Goal: Transaction & Acquisition: Purchase product/service

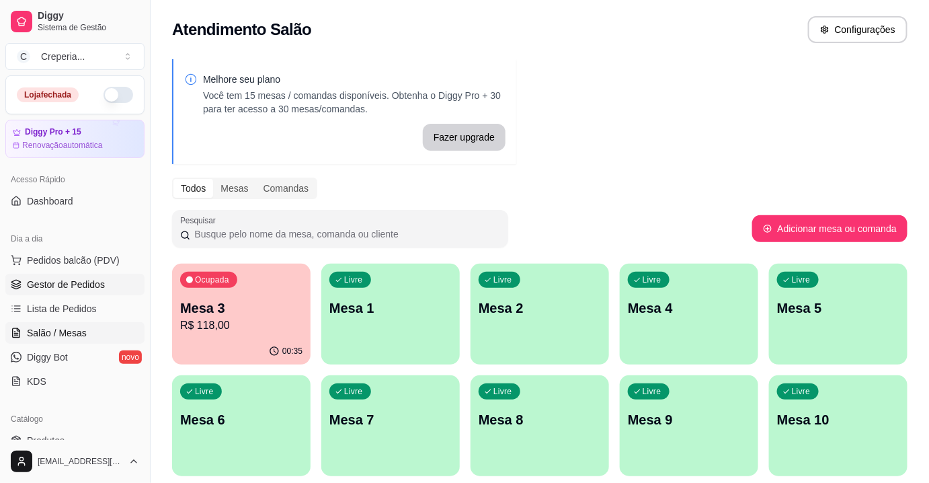
click at [82, 279] on span "Gestor de Pedidos" at bounding box center [66, 284] width 78 height 13
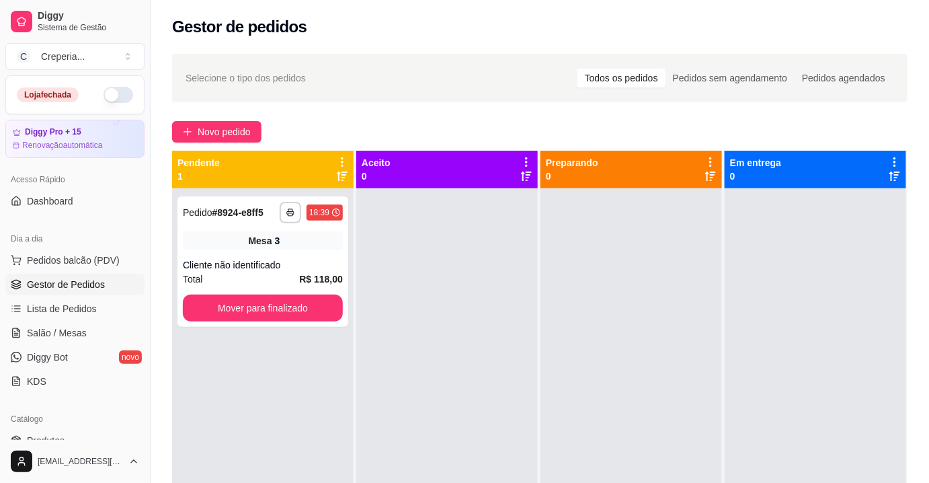
click at [197, 117] on div "**********" at bounding box center [540, 348] width 778 height 604
click at [195, 125] on button "Novo pedido" at bounding box center [216, 132] width 89 height 22
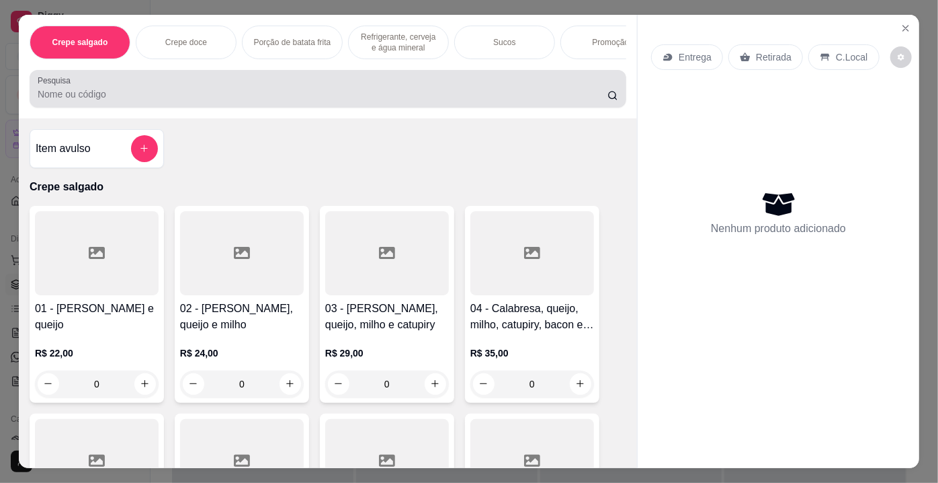
click at [215, 100] on input "Pesquisa" at bounding box center [323, 93] width 570 height 13
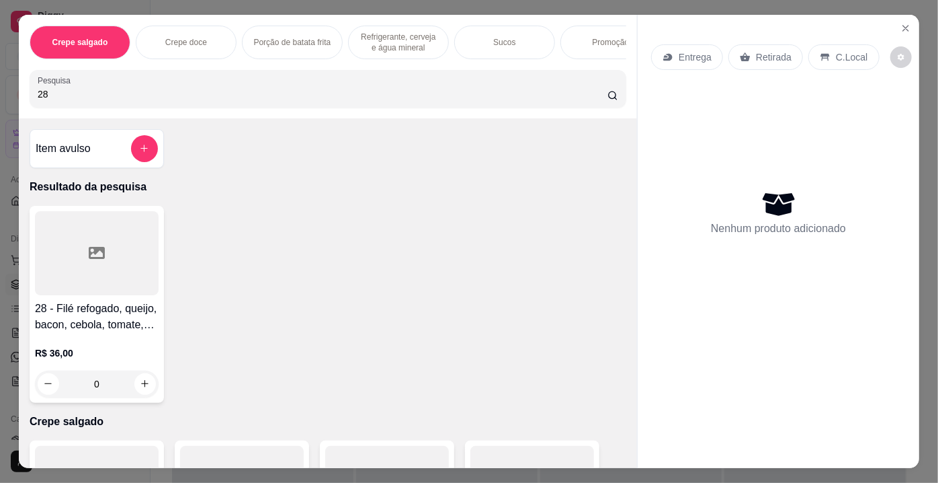
type input "28"
click at [116, 260] on div at bounding box center [97, 253] width 124 height 84
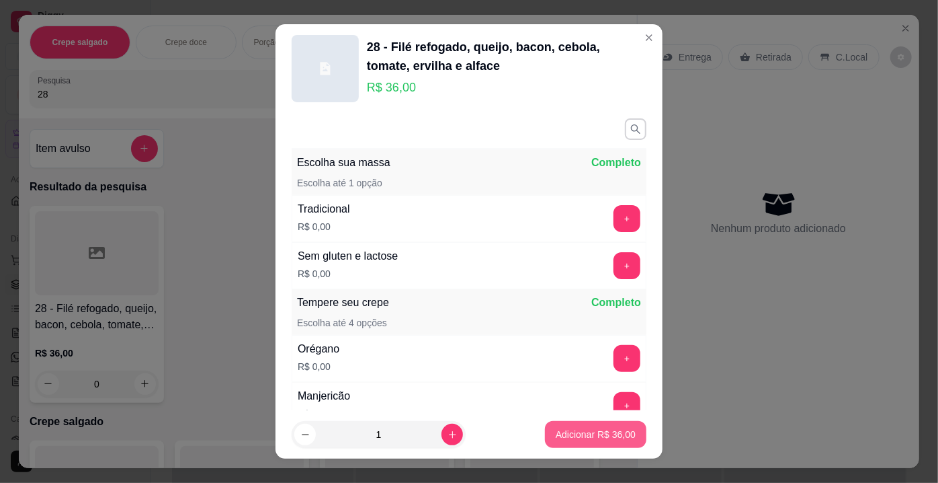
click at [573, 439] on p "Adicionar R$ 36,00" at bounding box center [596, 433] width 80 height 13
type input "1"
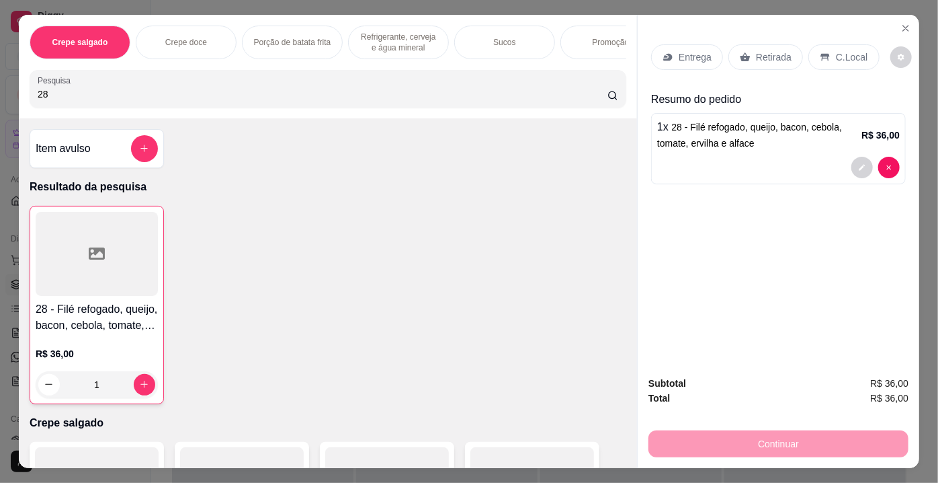
drag, startPoint x: 87, startPoint y: 99, endPoint x: 50, endPoint y: 101, distance: 37.0
click at [50, 101] on input "28" at bounding box center [323, 93] width 570 height 13
type input "29"
click at [68, 255] on div at bounding box center [97, 253] width 124 height 84
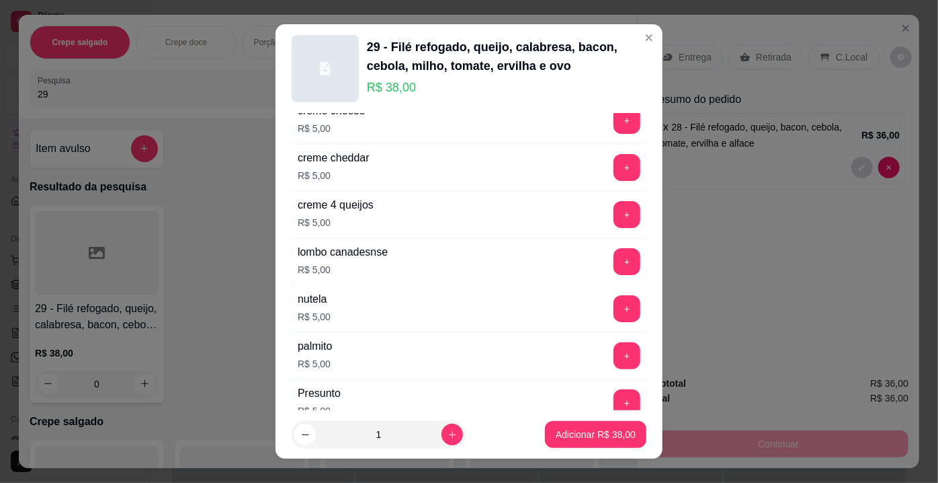
scroll to position [2437, 0]
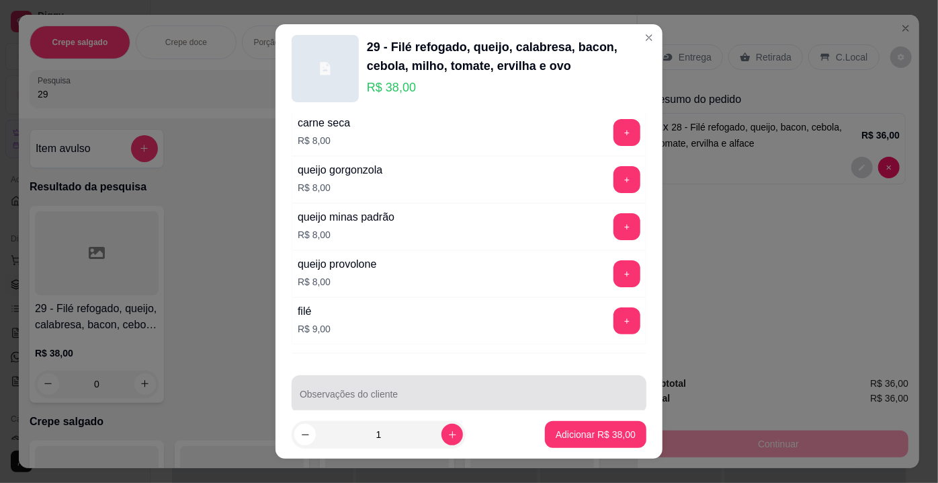
click at [557, 380] on div at bounding box center [469, 393] width 339 height 27
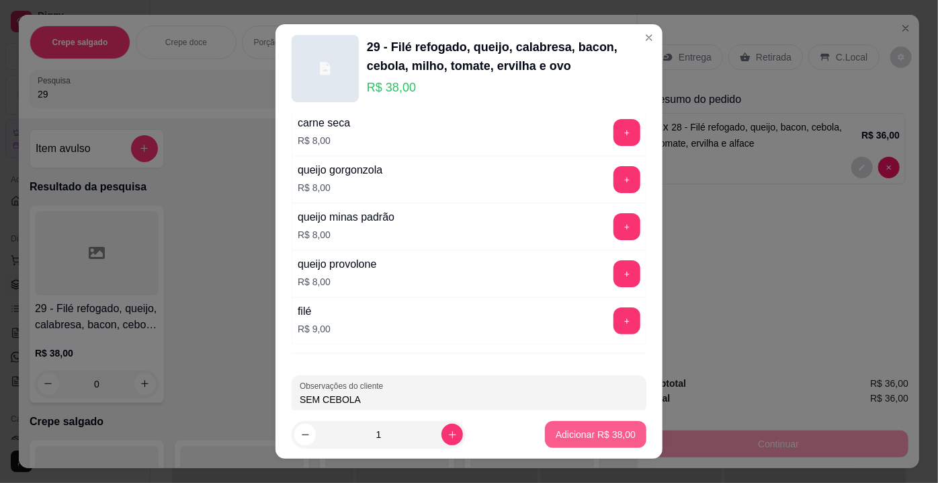
type input "SEM CEBOLA"
click at [546, 429] on button "Adicionar R$ 38,00" at bounding box center [595, 434] width 99 height 26
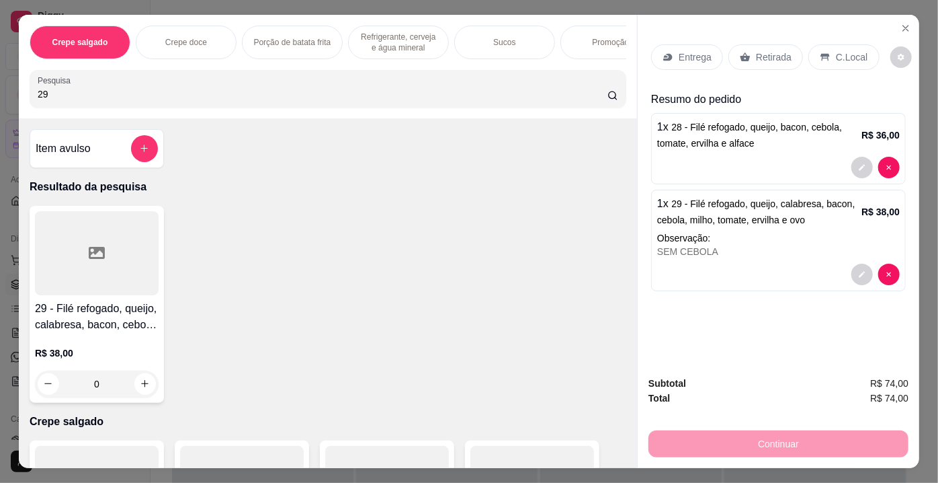
click at [138, 243] on div at bounding box center [97, 253] width 124 height 84
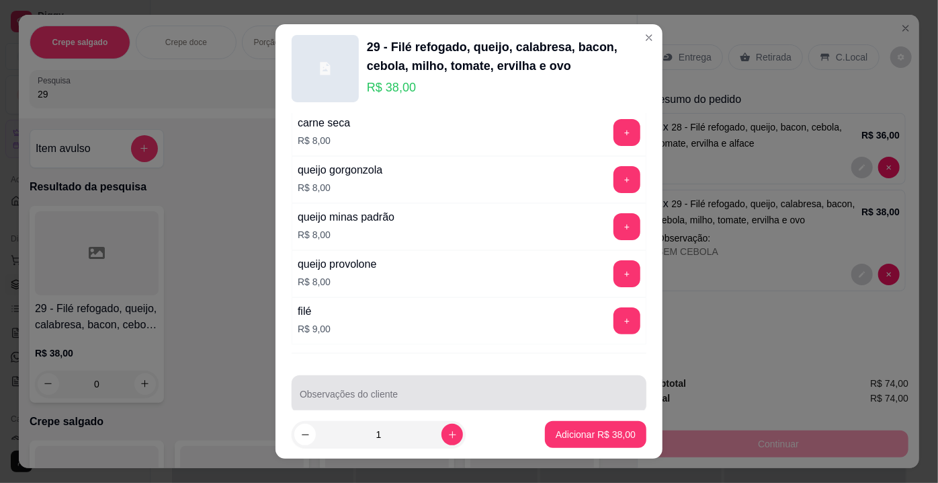
click at [535, 393] on input "Observações do cliente" at bounding box center [469, 399] width 339 height 13
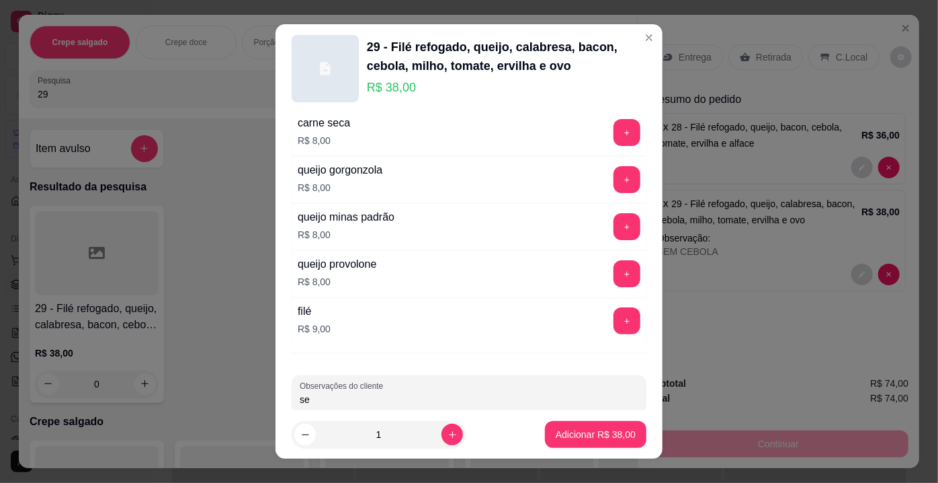
type input "s"
type input "SEM CEBOLA SEM MILHO"
click at [565, 423] on button "Adicionar R$ 38,00" at bounding box center [595, 434] width 101 height 27
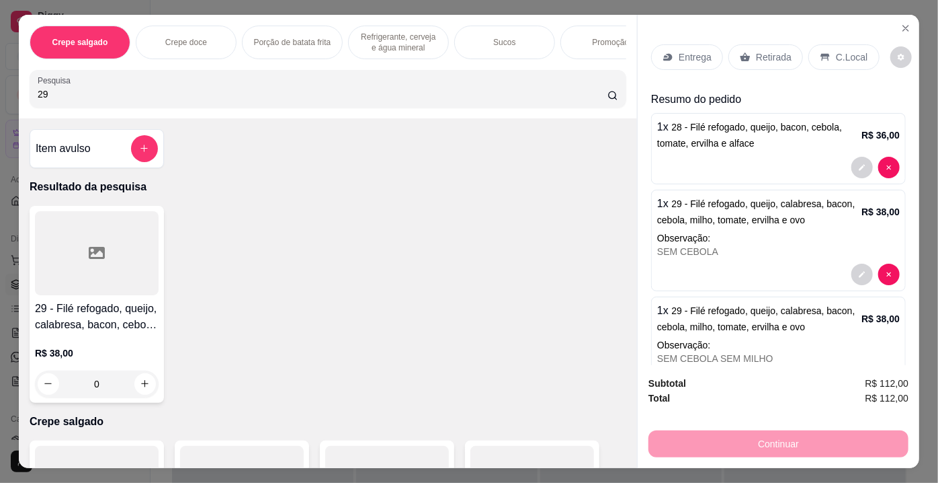
click at [114, 266] on div at bounding box center [97, 253] width 124 height 84
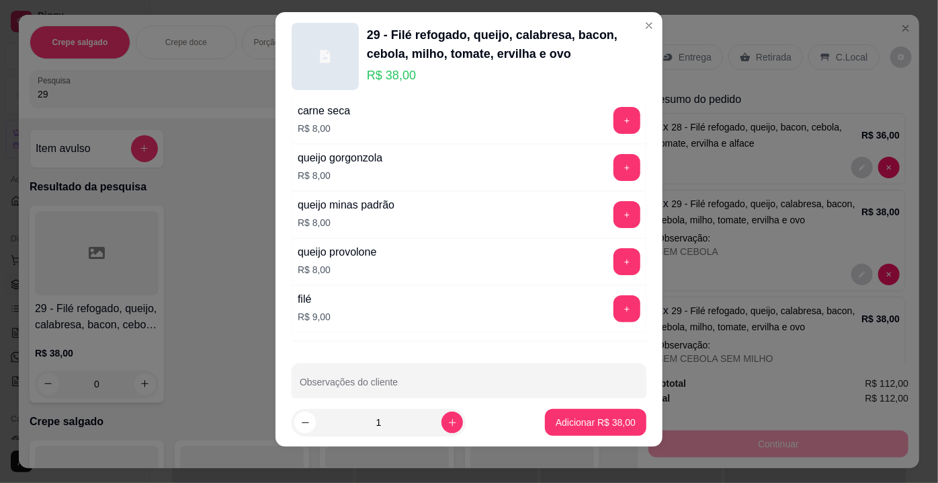
scroll to position [19, 0]
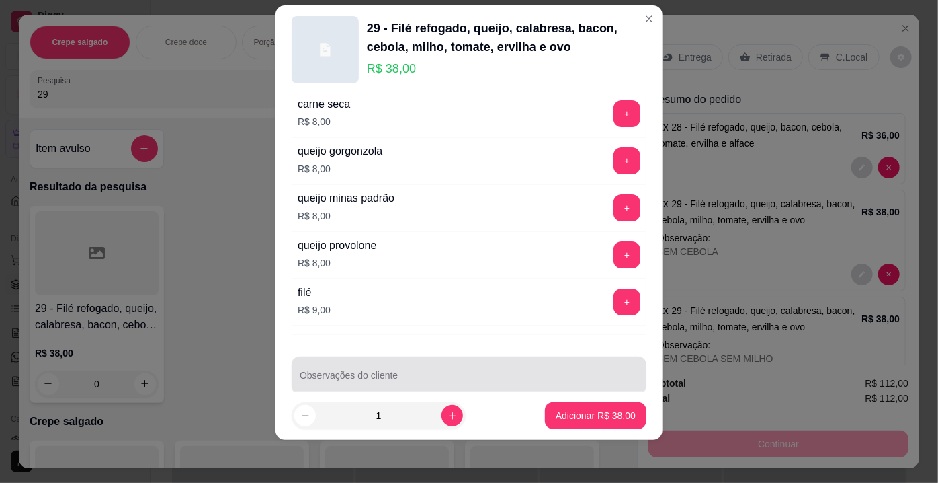
click at [398, 362] on div at bounding box center [469, 375] width 339 height 27
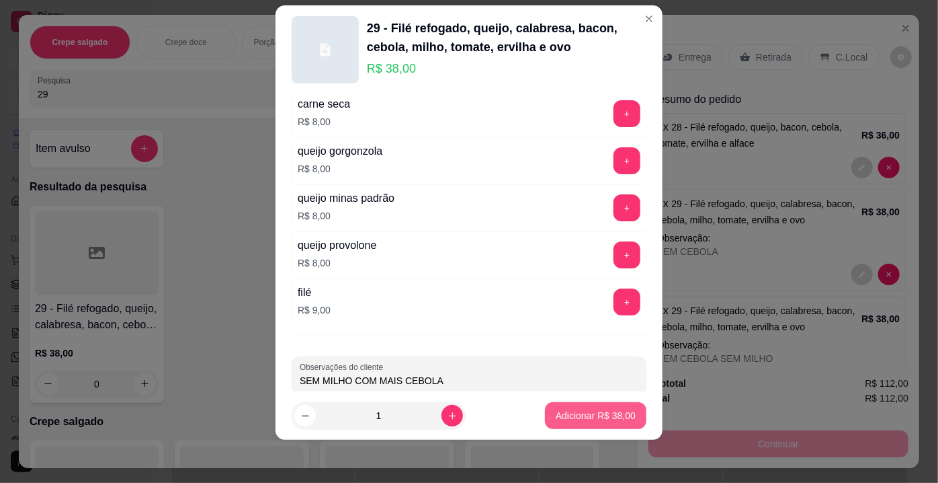
type input "SEM MILHO COM MAIS CEBOLA"
click at [565, 418] on p "Adicionar R$ 38,00" at bounding box center [596, 415] width 78 height 13
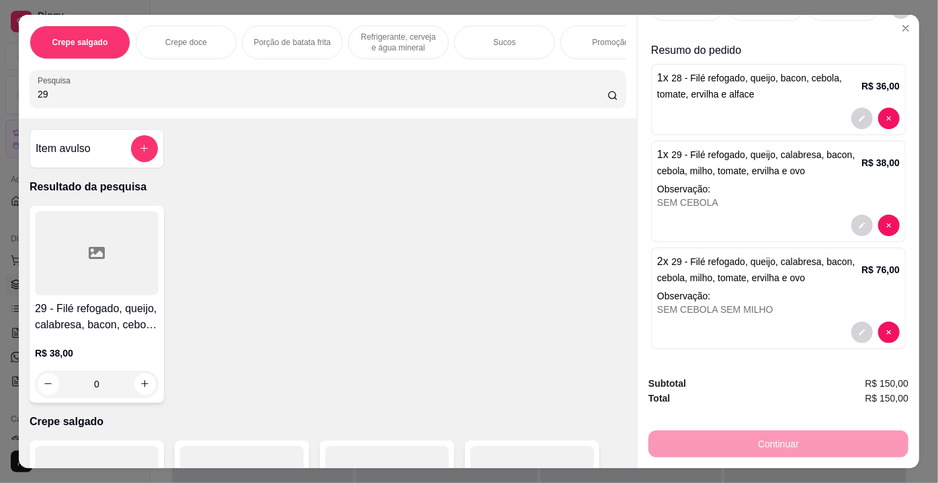
scroll to position [0, 0]
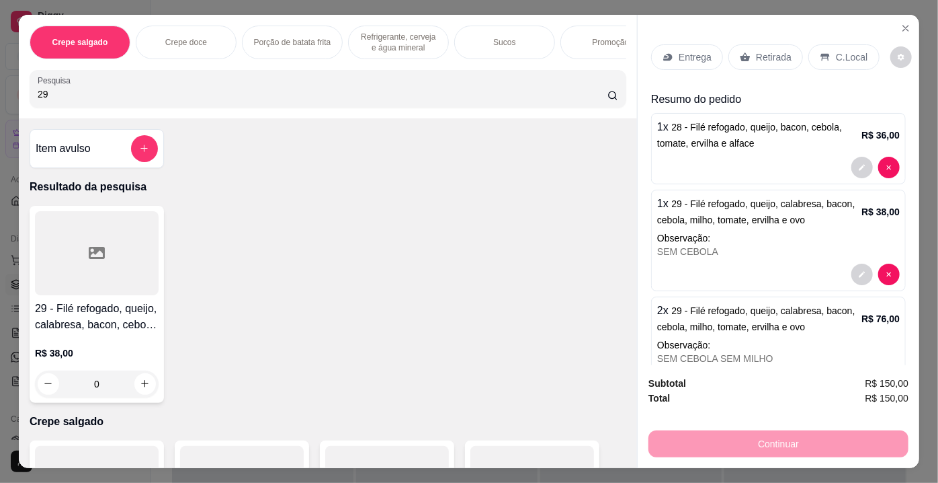
drag, startPoint x: 157, startPoint y: 100, endPoint x: 0, endPoint y: 65, distance: 161.1
click at [0, 65] on div "Crepe salgado Crepe doce Porção de batata frita Refrigerante, cerveja e água mi…" at bounding box center [469, 241] width 938 height 483
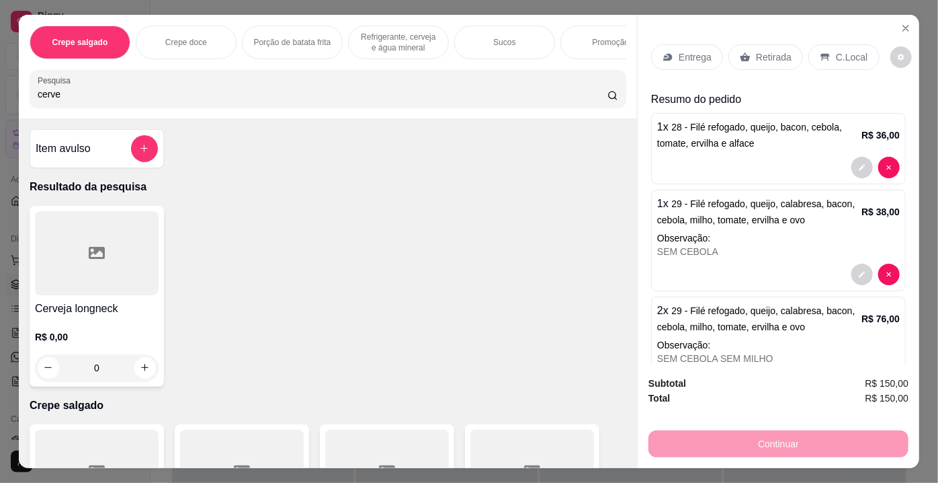
type input "cerve"
click at [118, 265] on div at bounding box center [97, 253] width 124 height 84
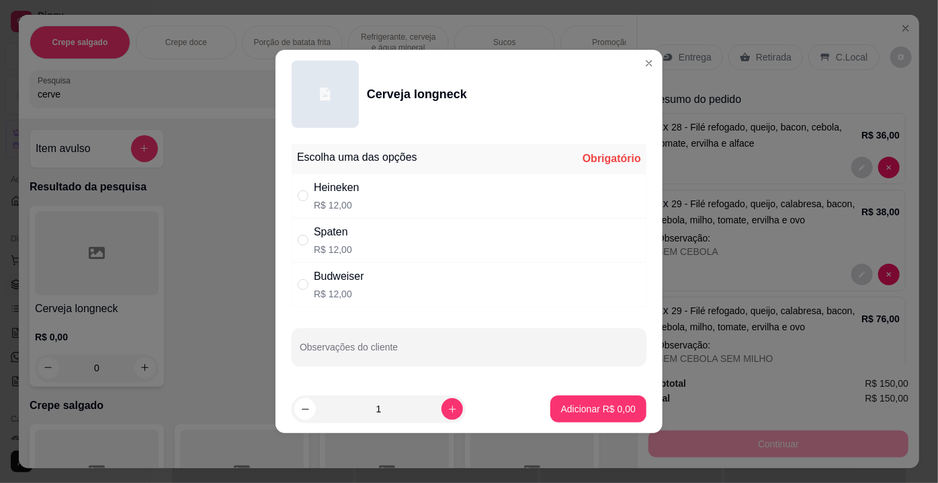
click at [354, 204] on p "R$ 12,00" at bounding box center [337, 204] width 46 height 13
radio input "true"
click at [448, 405] on icon "increase-product-quantity" at bounding box center [453, 409] width 10 height 10
type input "2"
click at [614, 413] on p "Adicionar R$ 24,00" at bounding box center [596, 408] width 78 height 13
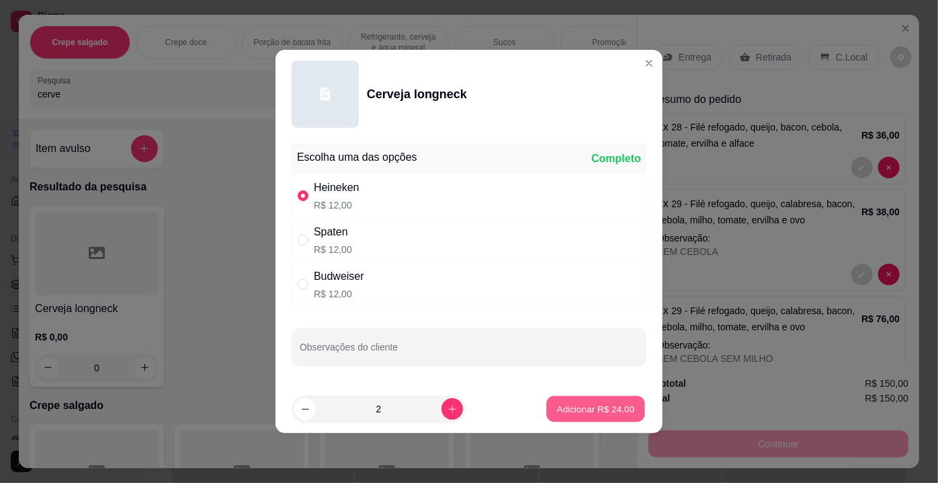
type input "2"
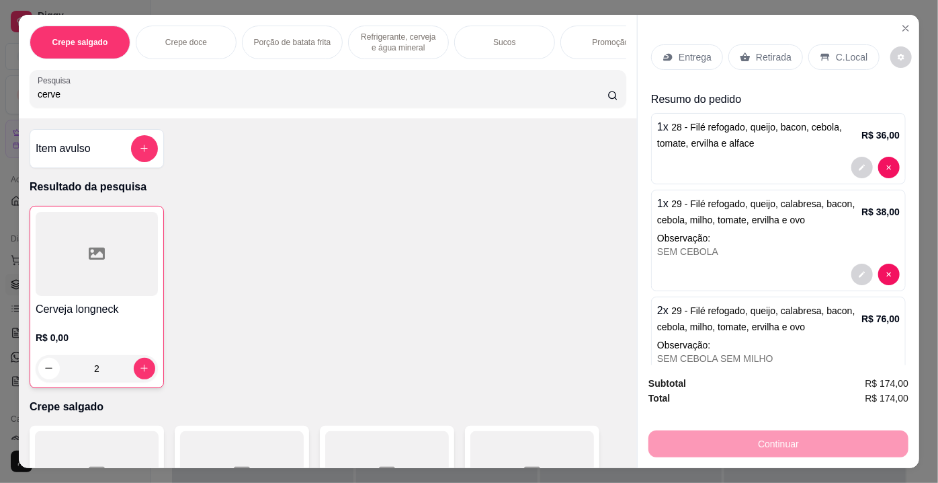
click at [764, 50] on p "Retirada" at bounding box center [774, 56] width 36 height 13
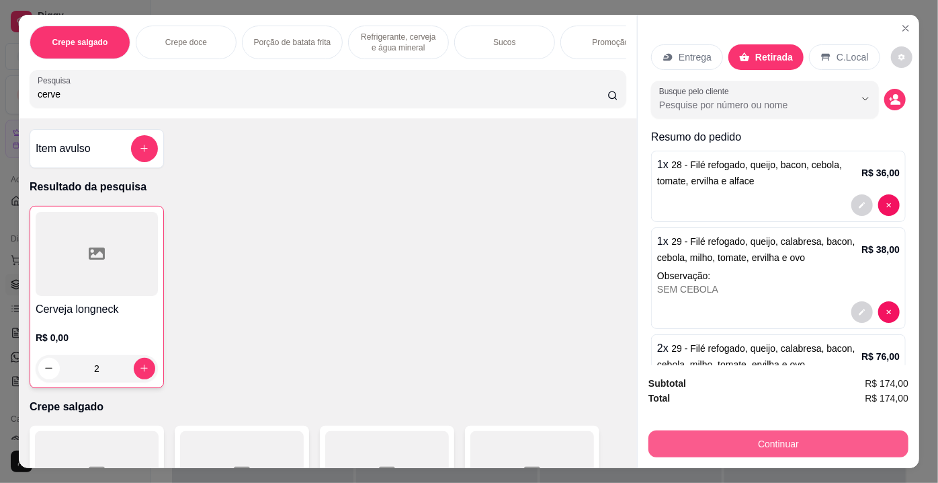
click at [762, 444] on button "Continuar" at bounding box center [779, 443] width 260 height 27
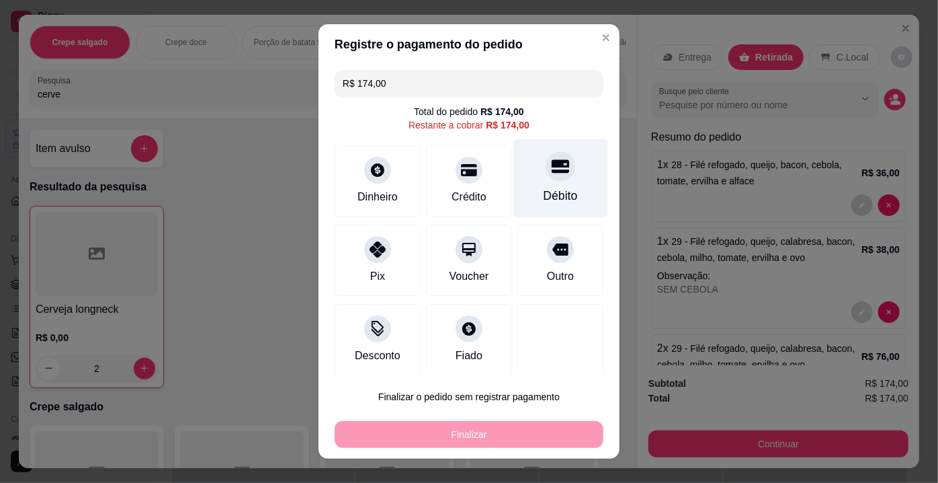
click at [548, 181] on div "Débito" at bounding box center [561, 178] width 95 height 79
type input "R$ 0,00"
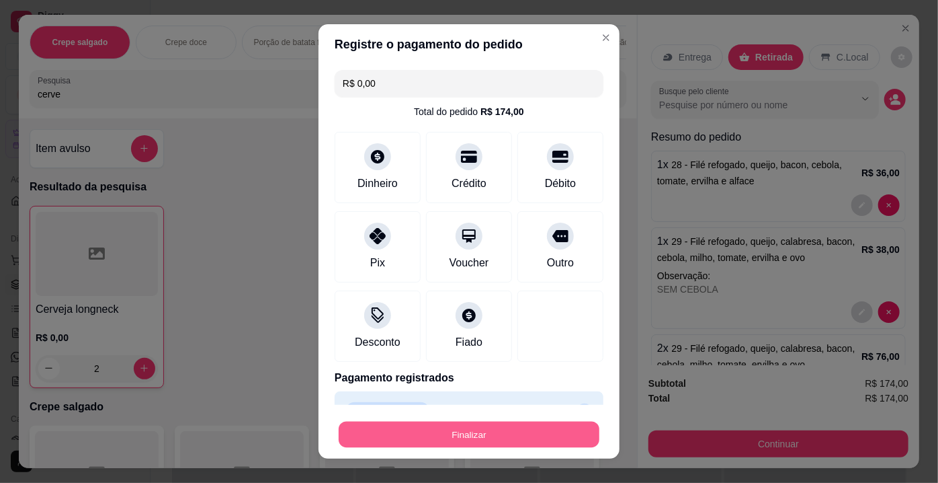
click at [473, 445] on button "Finalizar" at bounding box center [469, 434] width 261 height 26
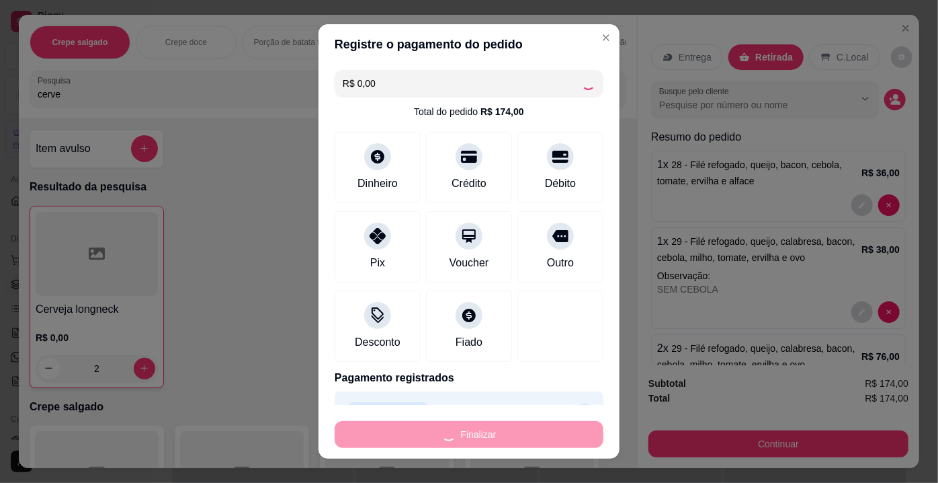
type input "0"
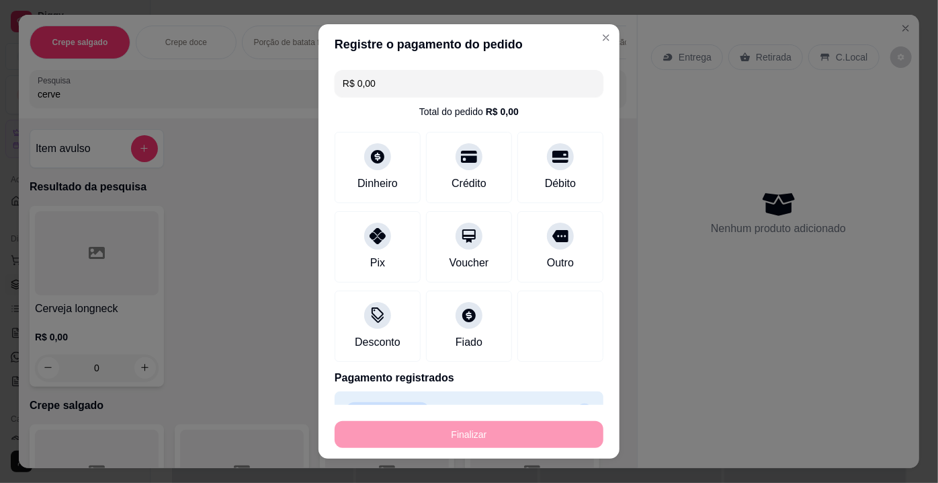
type input "-R$ 174,00"
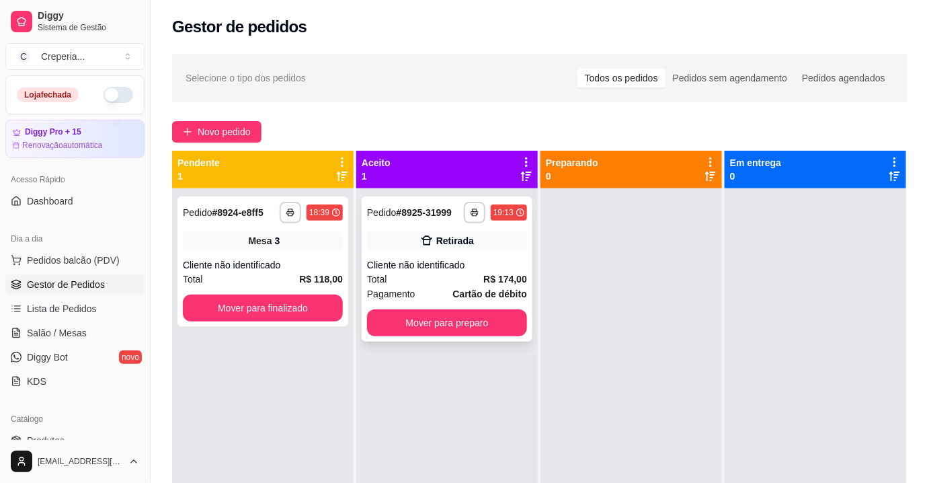
click at [482, 266] on div "Cliente não identificado" at bounding box center [447, 264] width 160 height 13
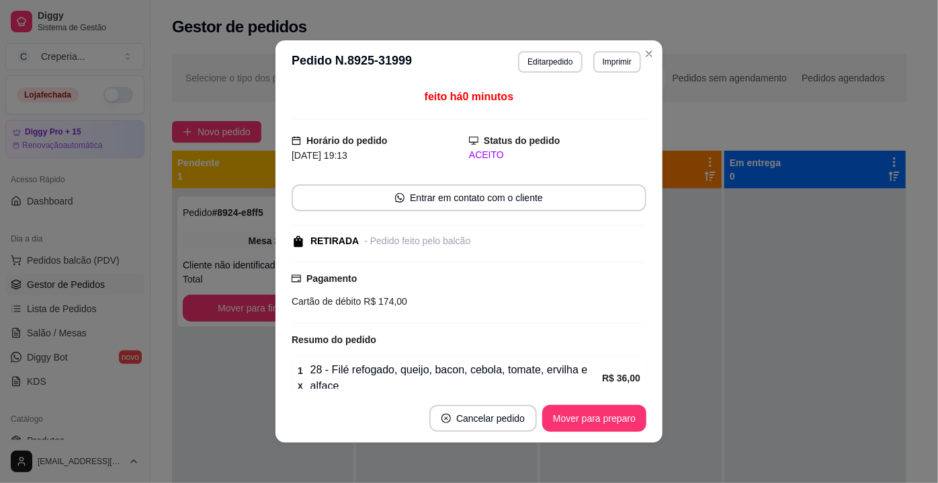
click at [595, 73] on header "**********" at bounding box center [469, 61] width 387 height 43
click at [598, 67] on button "Imprimir" at bounding box center [618, 62] width 48 height 22
click at [593, 106] on button "IMPRESSORA" at bounding box center [589, 108] width 94 height 21
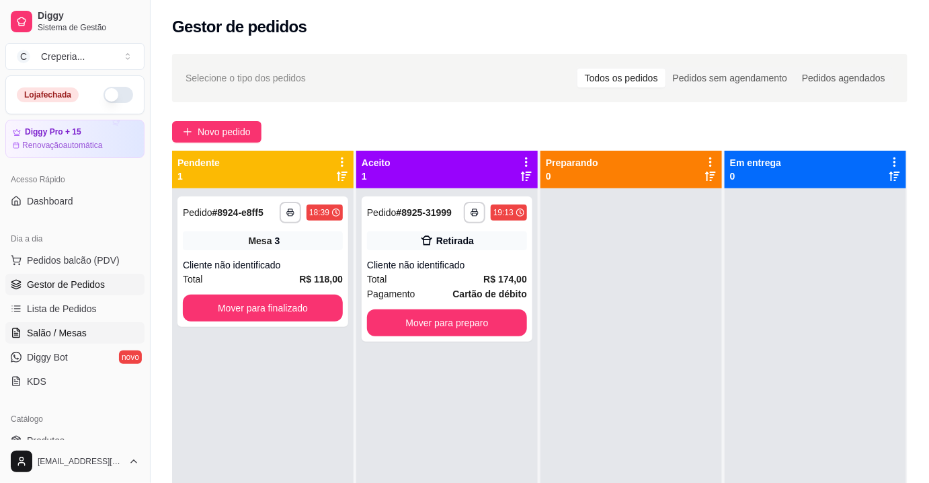
click at [101, 330] on link "Salão / Mesas" at bounding box center [74, 333] width 139 height 22
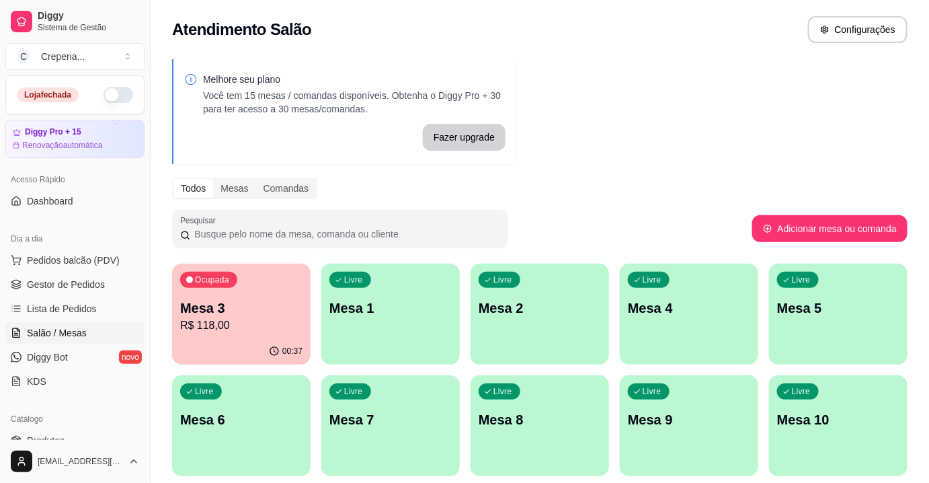
click at [284, 296] on div "Ocupada Mesa 3 R$ 118,00" at bounding box center [241, 300] width 138 height 75
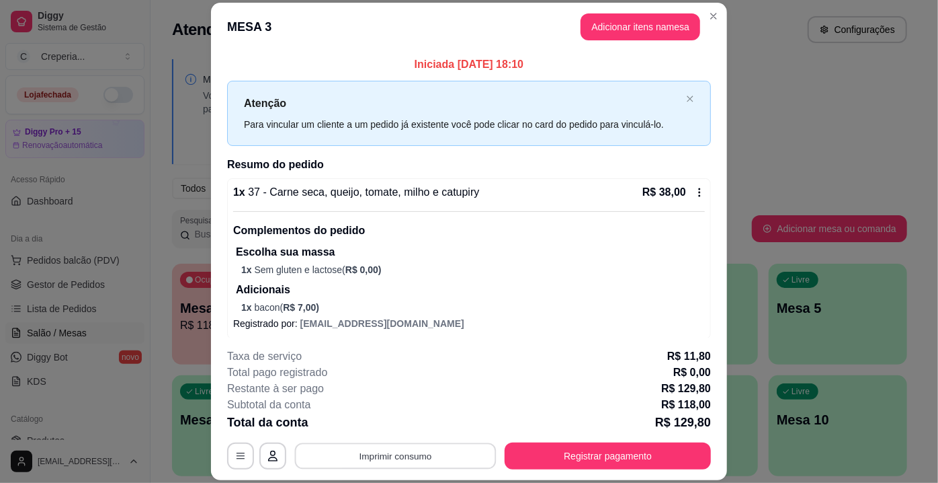
click at [334, 449] on button "Imprimir consumo" at bounding box center [396, 456] width 202 height 26
click at [380, 426] on button "IMPRESSORA" at bounding box center [395, 426] width 97 height 22
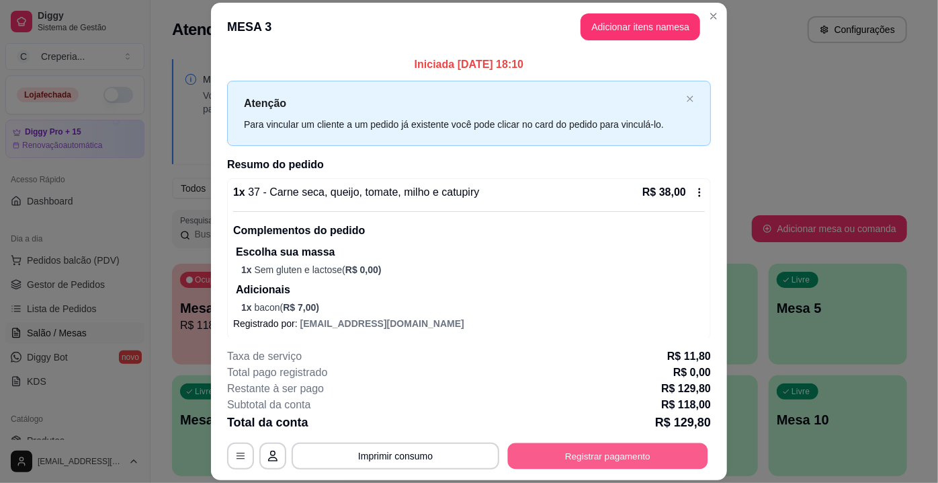
click at [577, 462] on button "Registrar pagamento" at bounding box center [608, 456] width 200 height 26
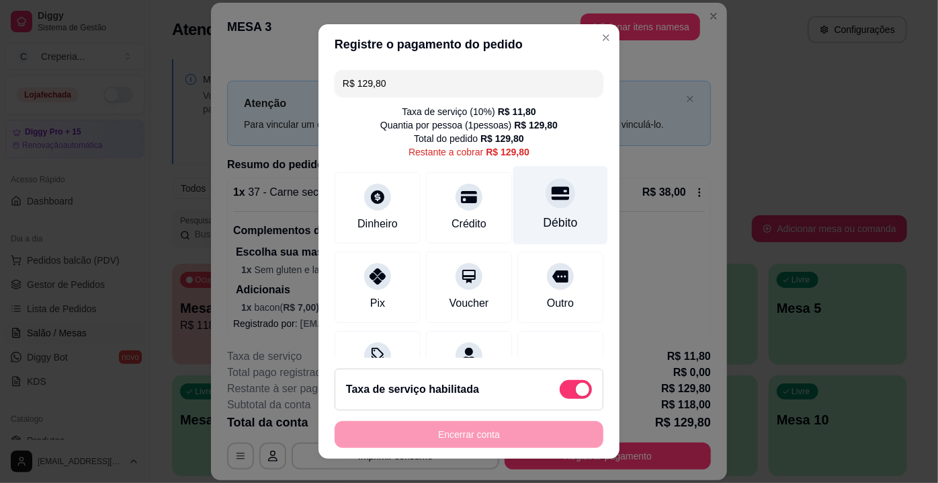
click at [556, 181] on div "Débito" at bounding box center [561, 205] width 95 height 79
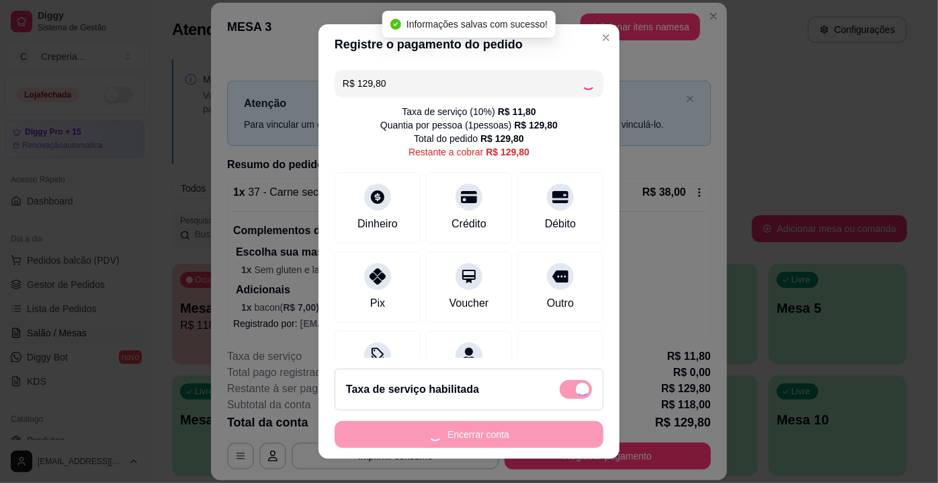
type input "R$ 0,00"
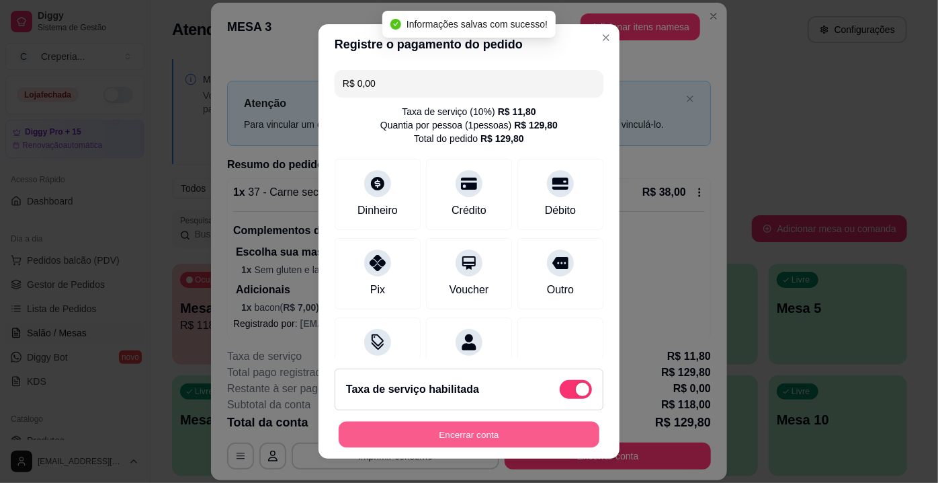
click at [416, 432] on button "Encerrar conta" at bounding box center [469, 434] width 261 height 26
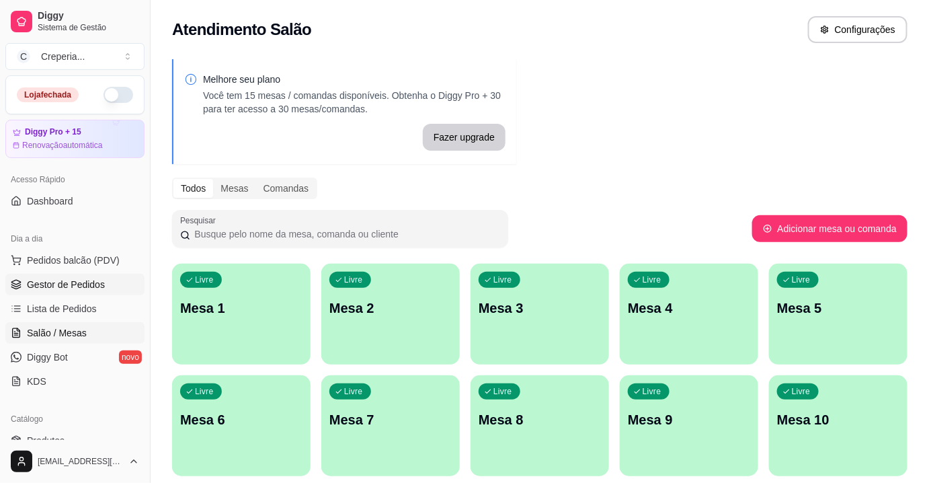
click at [81, 280] on span "Gestor de Pedidos" at bounding box center [66, 284] width 78 height 13
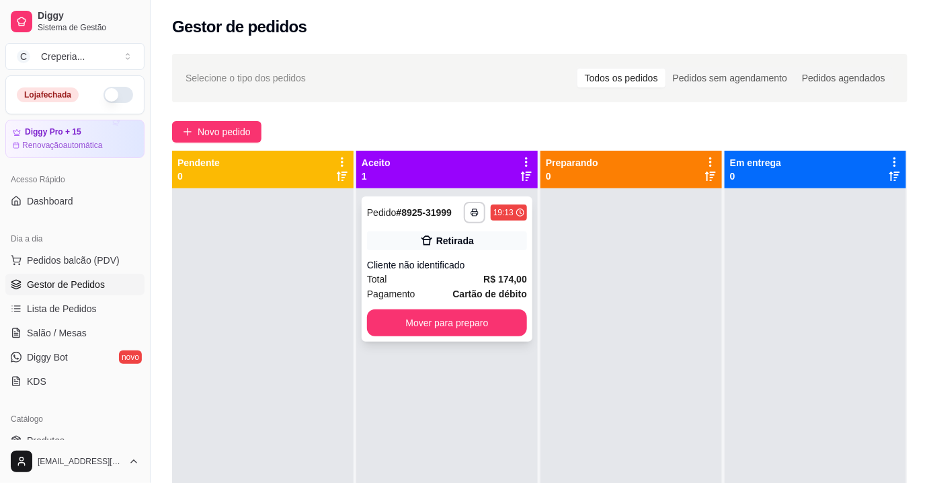
click at [475, 266] on div "Cliente não identificado" at bounding box center [447, 264] width 160 height 13
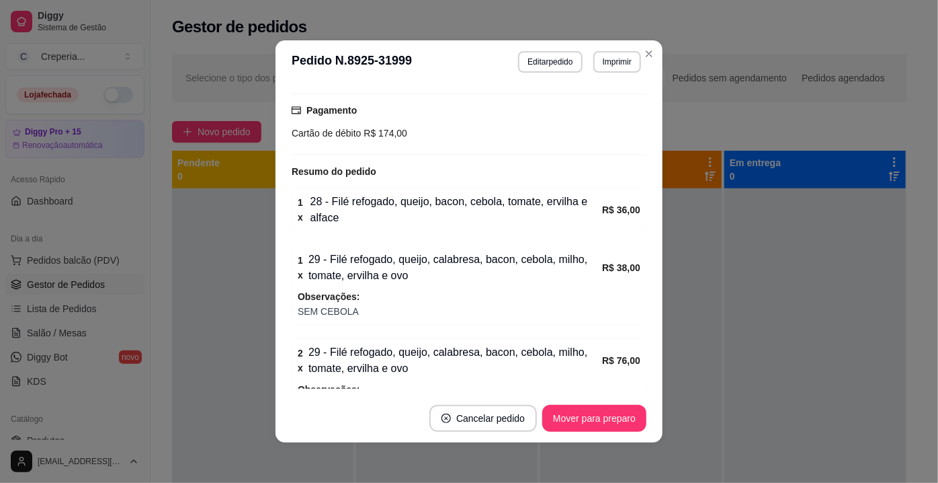
scroll to position [286, 0]
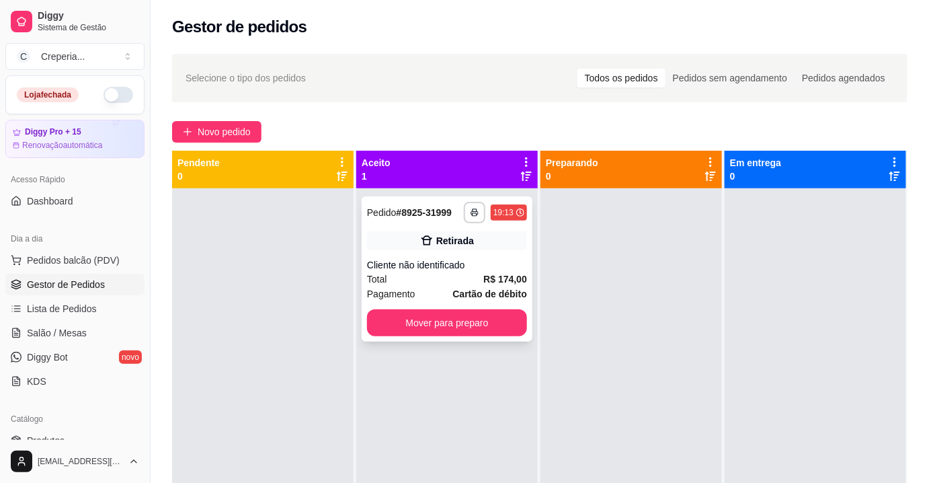
click at [481, 257] on div "**********" at bounding box center [447, 268] width 171 height 145
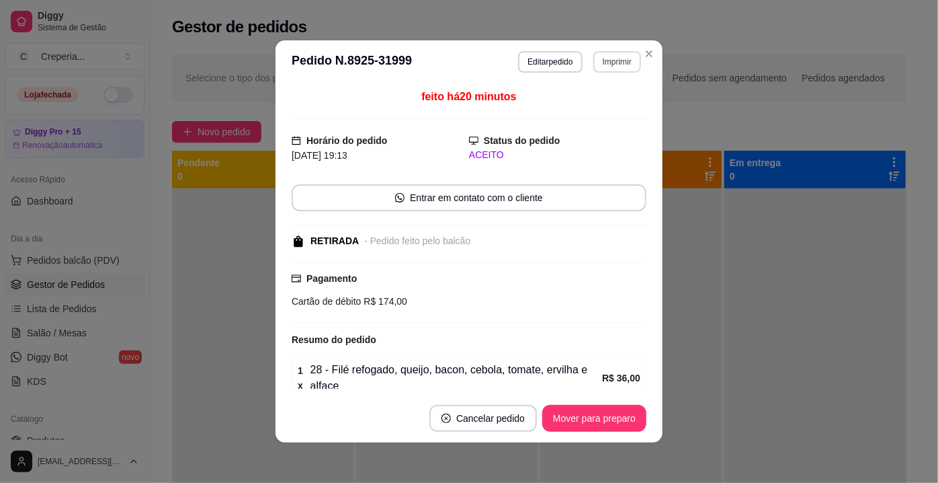
click at [602, 56] on button "Imprimir" at bounding box center [618, 62] width 48 height 22
click at [618, 112] on button "IMPRESSORA" at bounding box center [588, 109] width 97 height 22
